Goal: Information Seeking & Learning: Learn about a topic

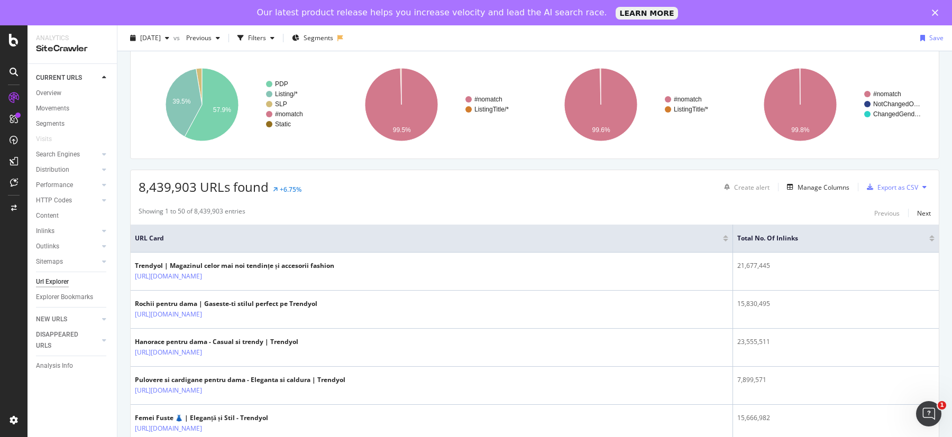
scroll to position [109, 0]
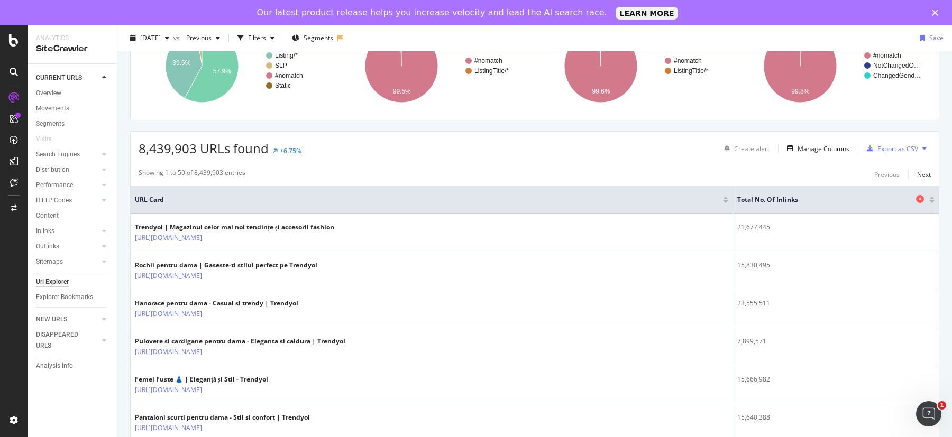
click at [743, 200] on span "Total No. of Inlinks" at bounding box center [825, 200] width 176 height 10
drag, startPoint x: 736, startPoint y: 199, endPoint x: 799, endPoint y: 196, distance: 63.0
click at [799, 196] on th "Total No. of Inlinks" at bounding box center [836, 200] width 206 height 28
click at [799, 196] on span "Total No. of Inlinks" at bounding box center [825, 200] width 176 height 10
drag, startPoint x: 799, startPoint y: 196, endPoint x: 738, endPoint y: 200, distance: 60.9
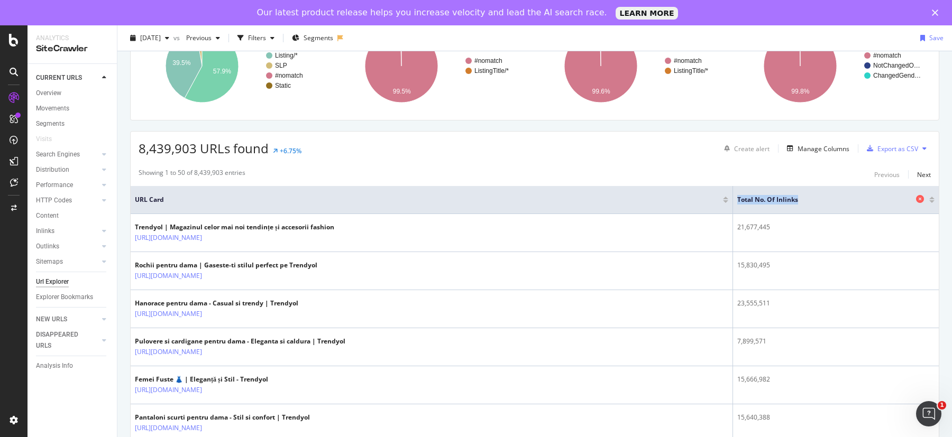
click at [738, 200] on span "Total No. of Inlinks" at bounding box center [825, 200] width 176 height 10
drag, startPoint x: 738, startPoint y: 200, endPoint x: 813, endPoint y: 199, distance: 74.6
click at [813, 199] on span "Total No. of Inlinks" at bounding box center [825, 200] width 176 height 10
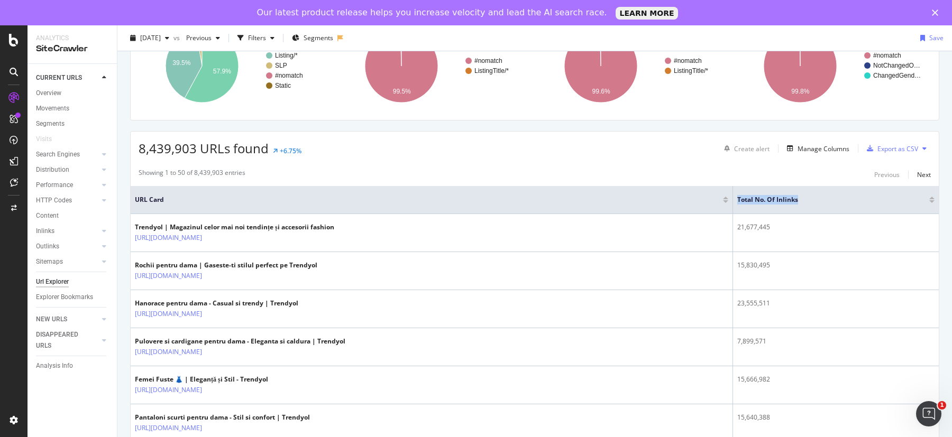
drag, startPoint x: 813, startPoint y: 199, endPoint x: 734, endPoint y: 197, distance: 78.8
click at [732, 197] on tr "URL Card Total No. of Inlinks" at bounding box center [535, 200] width 808 height 28
click at [737, 196] on span "Total No. of Inlinks" at bounding box center [825, 200] width 176 height 10
drag, startPoint x: 737, startPoint y: 196, endPoint x: 802, endPoint y: 200, distance: 65.7
click at [802, 200] on span "Total No. of Inlinks" at bounding box center [825, 200] width 176 height 10
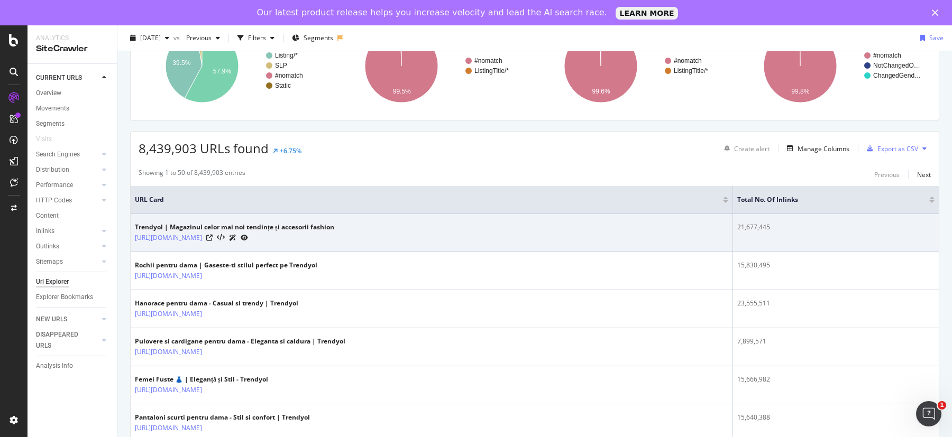
click at [737, 228] on div "21,677,445" at bounding box center [835, 228] width 197 height 10
drag, startPoint x: 737, startPoint y: 228, endPoint x: 784, endPoint y: 228, distance: 47.1
click at [784, 228] on div "21,677,445" at bounding box center [835, 228] width 197 height 10
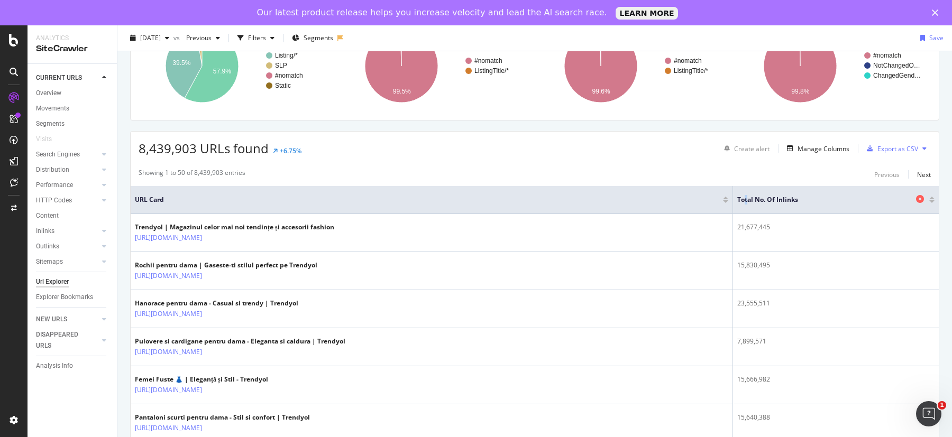
click at [746, 199] on span "Total No. of Inlinks" at bounding box center [825, 200] width 176 height 10
click at [736, 200] on th "Total No. of Inlinks" at bounding box center [836, 200] width 206 height 28
drag, startPoint x: 736, startPoint y: 200, endPoint x: 808, endPoint y: 198, distance: 71.9
click at [808, 199] on th "Total No. of Inlinks" at bounding box center [836, 200] width 206 height 28
click at [808, 198] on span "Total No. of Inlinks" at bounding box center [825, 200] width 176 height 10
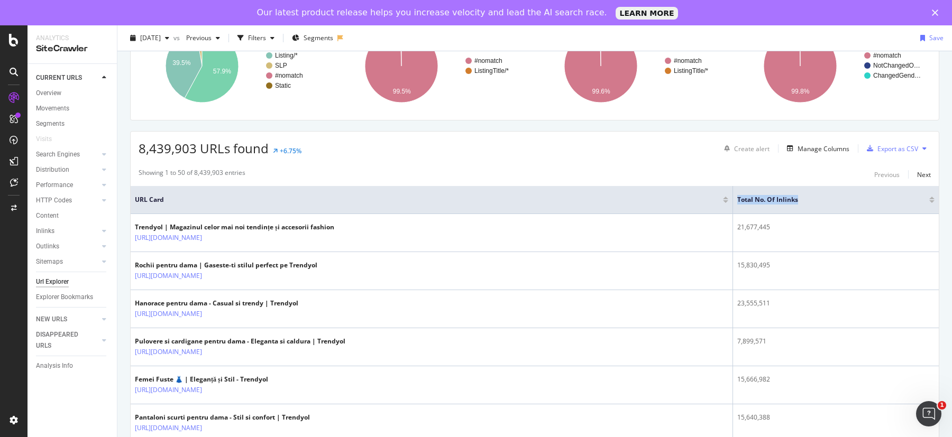
drag, startPoint x: 808, startPoint y: 198, endPoint x: 734, endPoint y: 199, distance: 73.5
click at [734, 199] on tr "URL Card Total No. of Inlinks" at bounding box center [535, 200] width 808 height 28
drag, startPoint x: 737, startPoint y: 197, endPoint x: 802, endPoint y: 196, distance: 65.0
click at [802, 196] on span "Total No. of Inlinks" at bounding box center [825, 200] width 176 height 10
drag, startPoint x: 802, startPoint y: 196, endPoint x: 734, endPoint y: 196, distance: 68.2
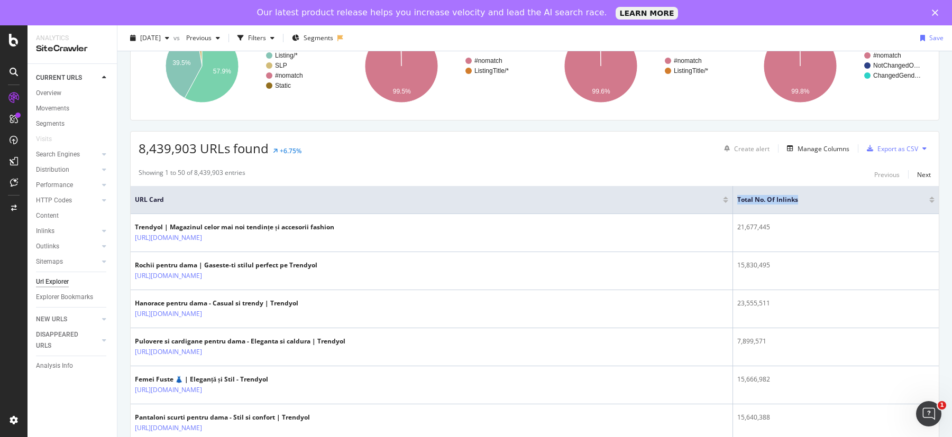
click at [733, 196] on tr "URL Card Total No. of Inlinks" at bounding box center [535, 200] width 808 height 28
click at [737, 196] on span "Total No. of Inlinks" at bounding box center [825, 200] width 176 height 10
drag, startPoint x: 737, startPoint y: 196, endPoint x: 815, endPoint y: 196, distance: 78.3
click at [815, 196] on span "Total No. of Inlinks" at bounding box center [825, 200] width 176 height 10
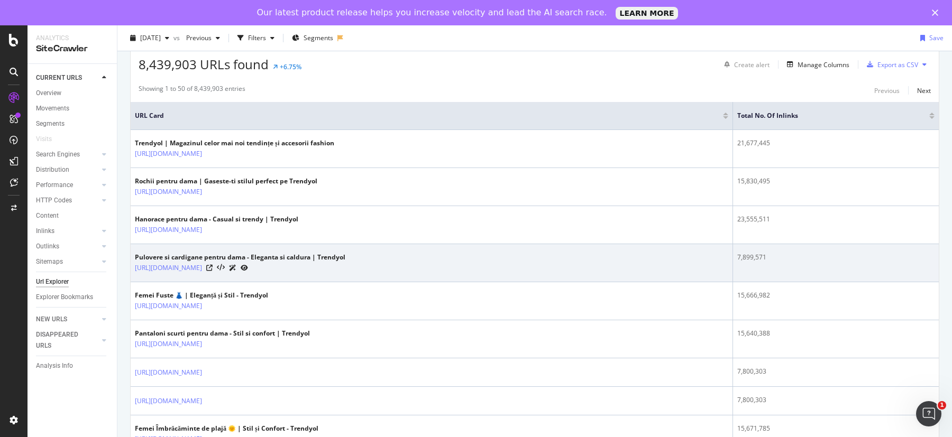
scroll to position [192, 0]
